Goal: Transaction & Acquisition: Register for event/course

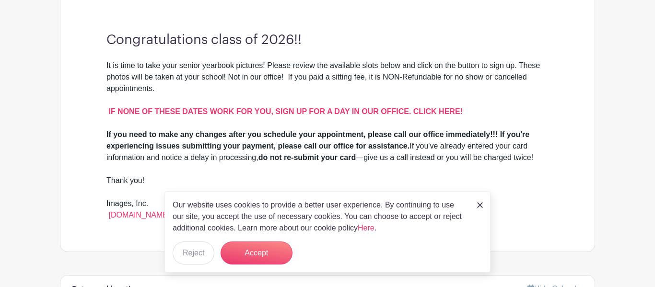
scroll to position [288, 0]
click at [259, 248] on button "Accept" at bounding box center [257, 253] width 72 height 23
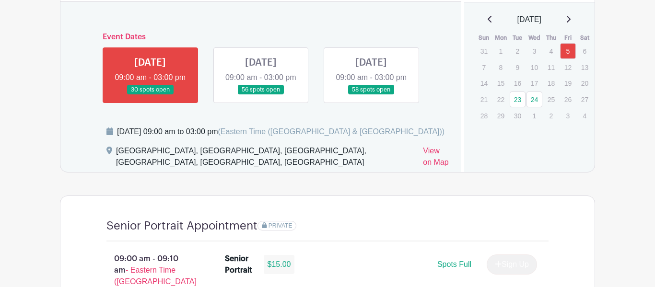
scroll to position [557, 0]
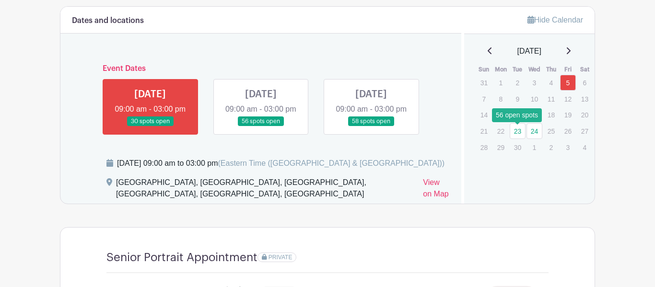
click at [517, 134] on link "23" at bounding box center [518, 131] width 16 height 16
click at [519, 134] on link "23" at bounding box center [518, 131] width 16 height 16
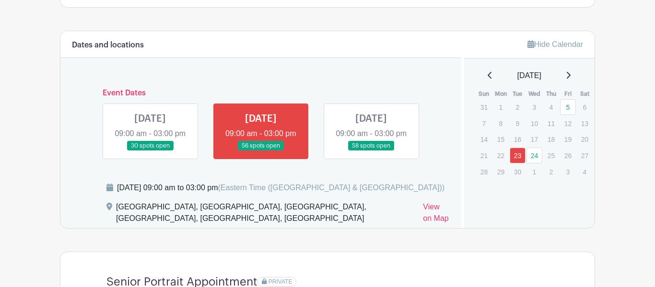
scroll to position [538, 0]
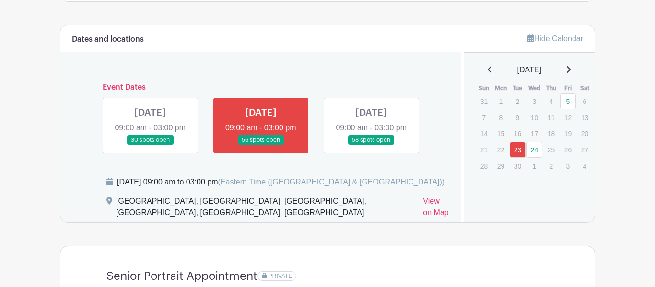
click at [150, 145] on link at bounding box center [150, 145] width 0 height 0
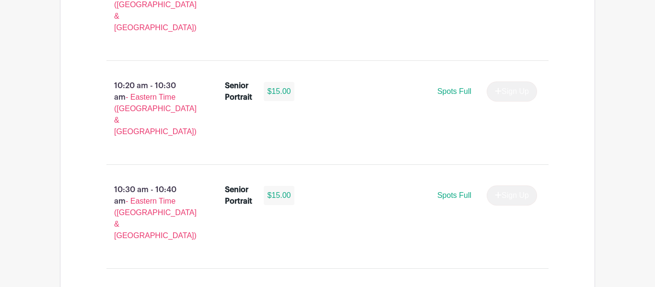
scroll to position [1589, 0]
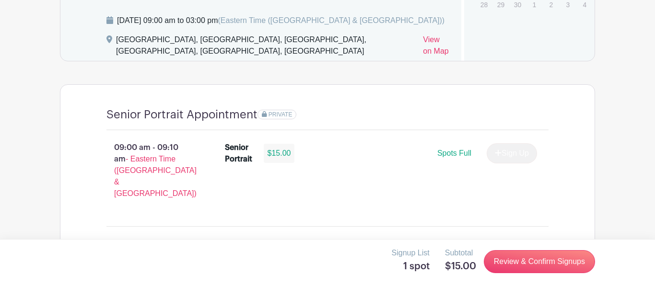
scroll to position [719, 0]
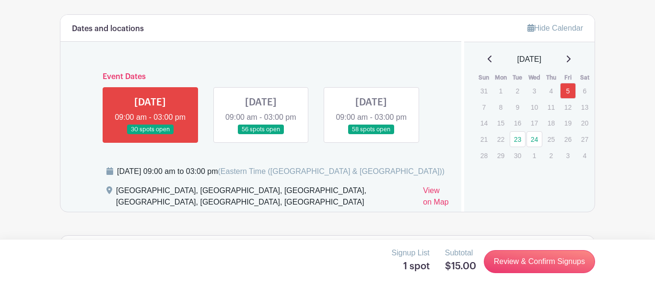
scroll to position [547, 0]
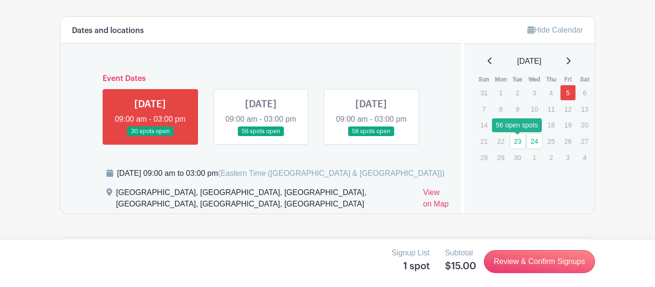
click at [523, 137] on link "23" at bounding box center [518, 141] width 16 height 16
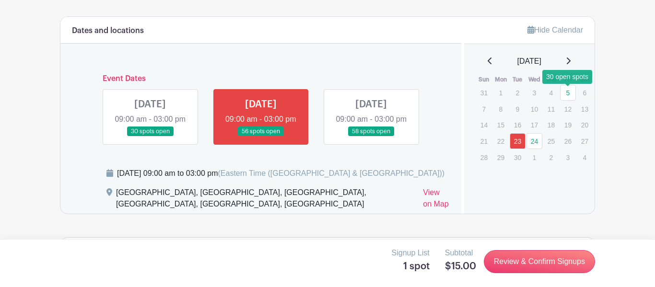
click at [567, 94] on link "5" at bounding box center [568, 93] width 16 height 16
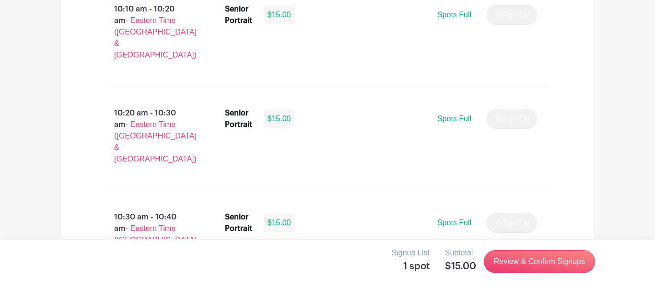
scroll to position [1573, 0]
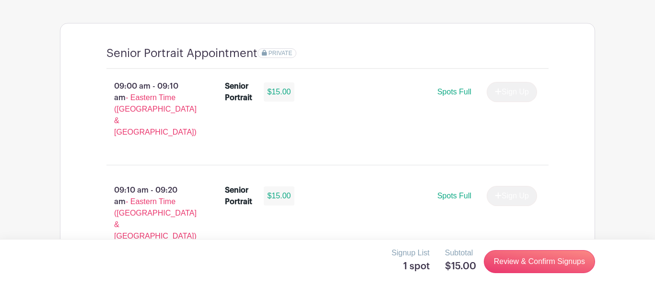
scroll to position [755, 0]
